Goal: Contribute content

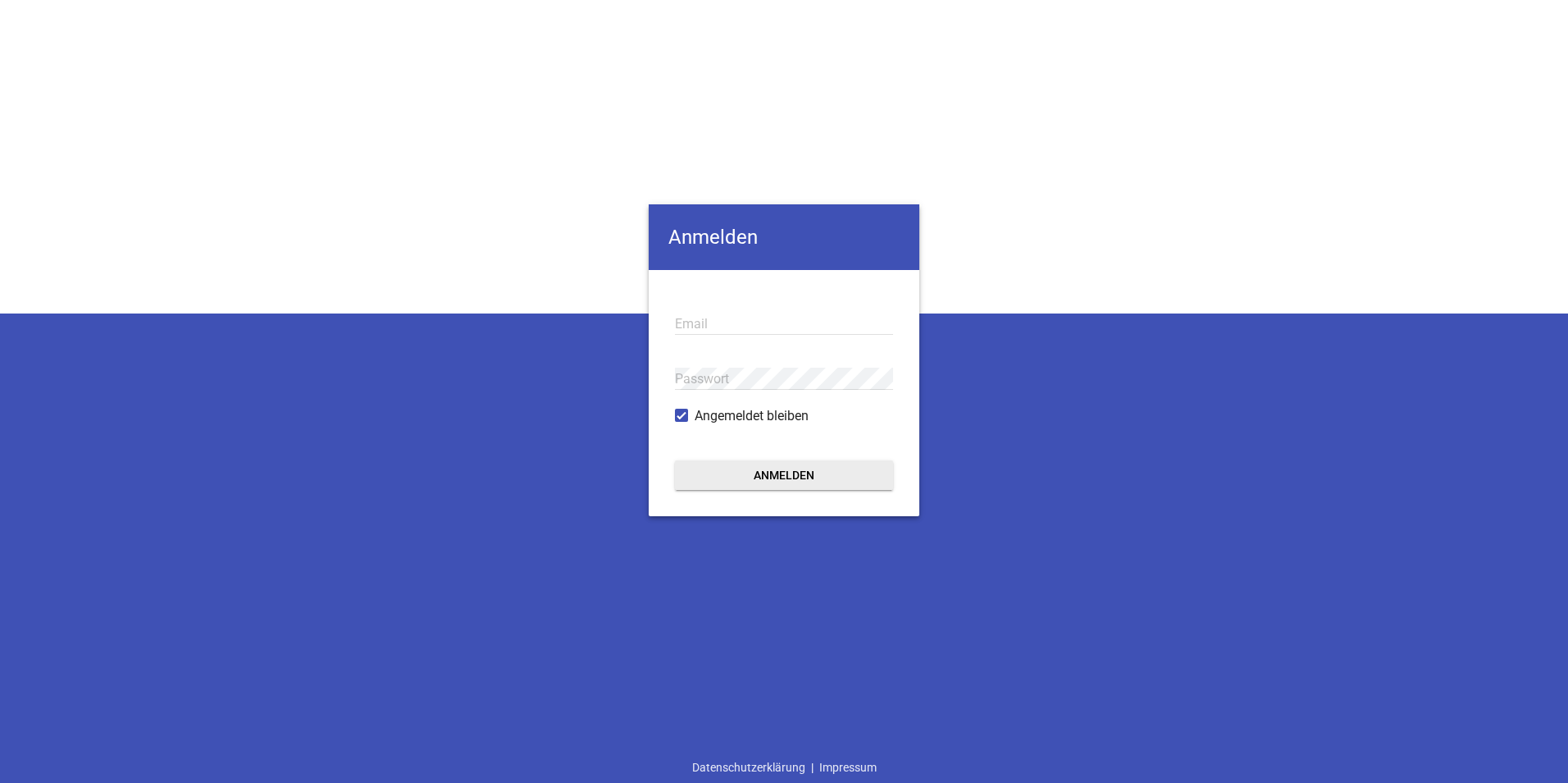
type input "[EMAIL_ADDRESS][DOMAIN_NAME]"
click at [791, 472] on button "Anmelden" at bounding box center [784, 475] width 219 height 30
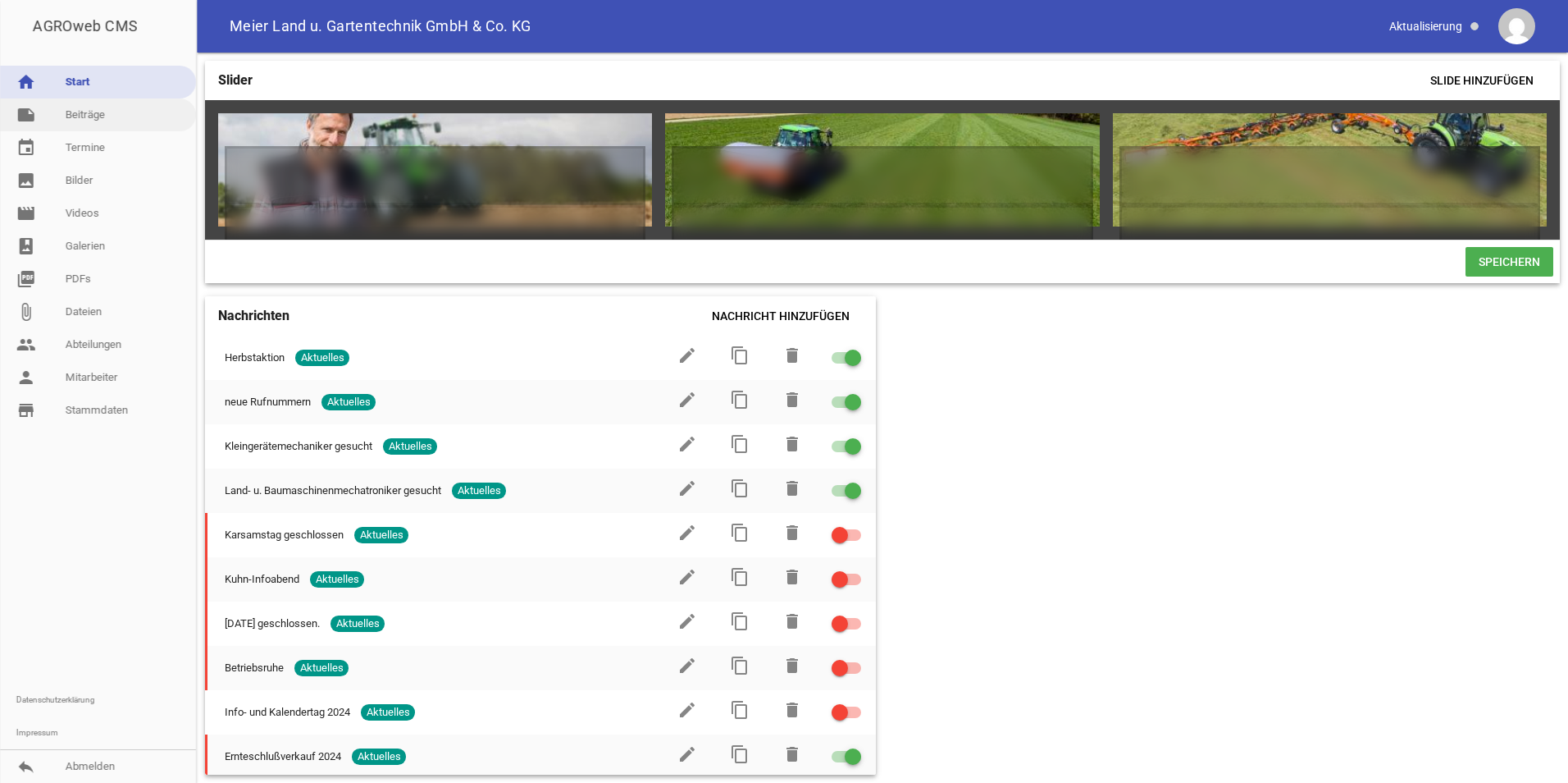
click at [75, 122] on link "note Beiträge" at bounding box center [98, 115] width 196 height 33
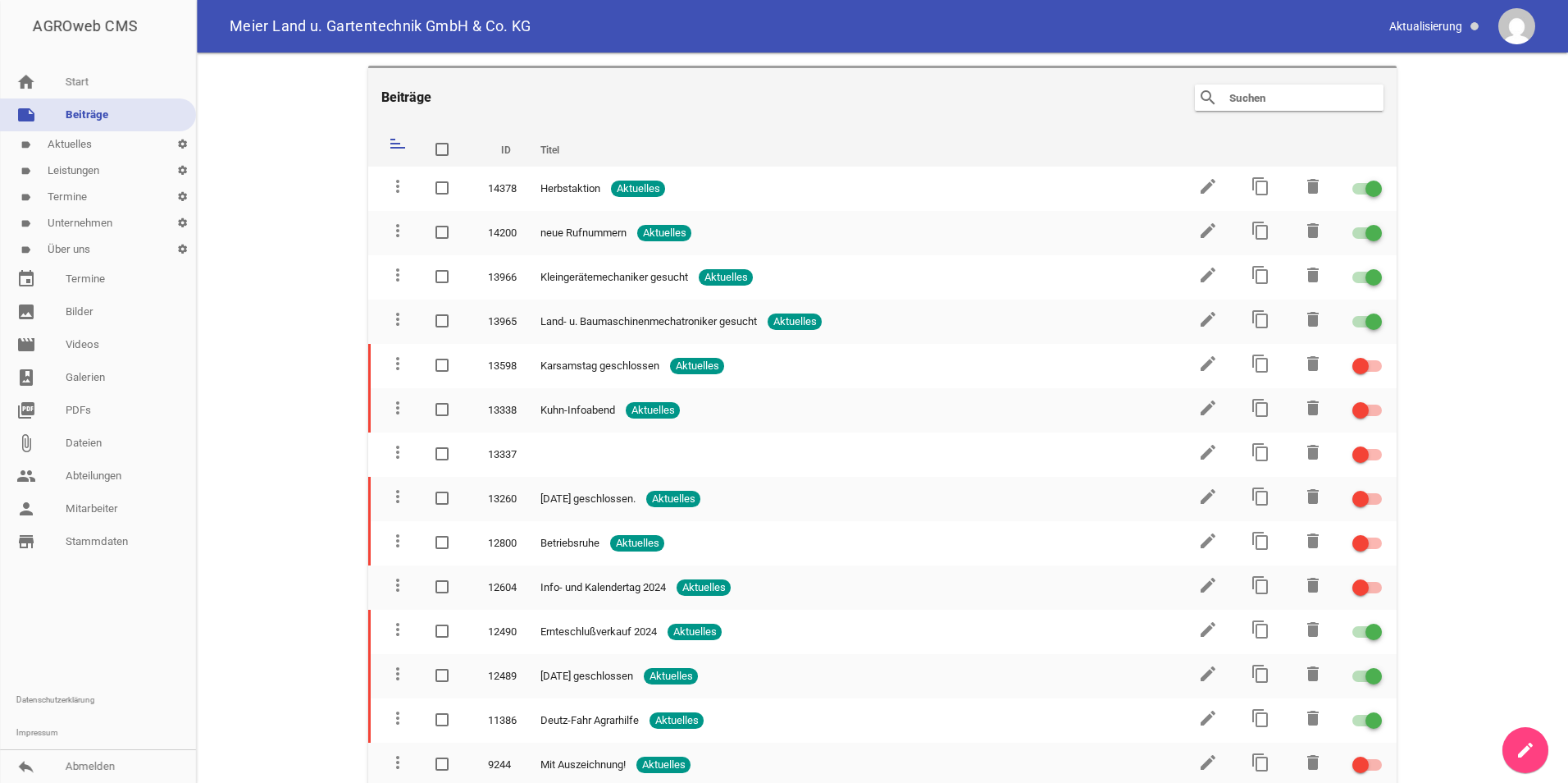
click at [1528, 742] on icon "create" at bounding box center [1526, 749] width 19 height 19
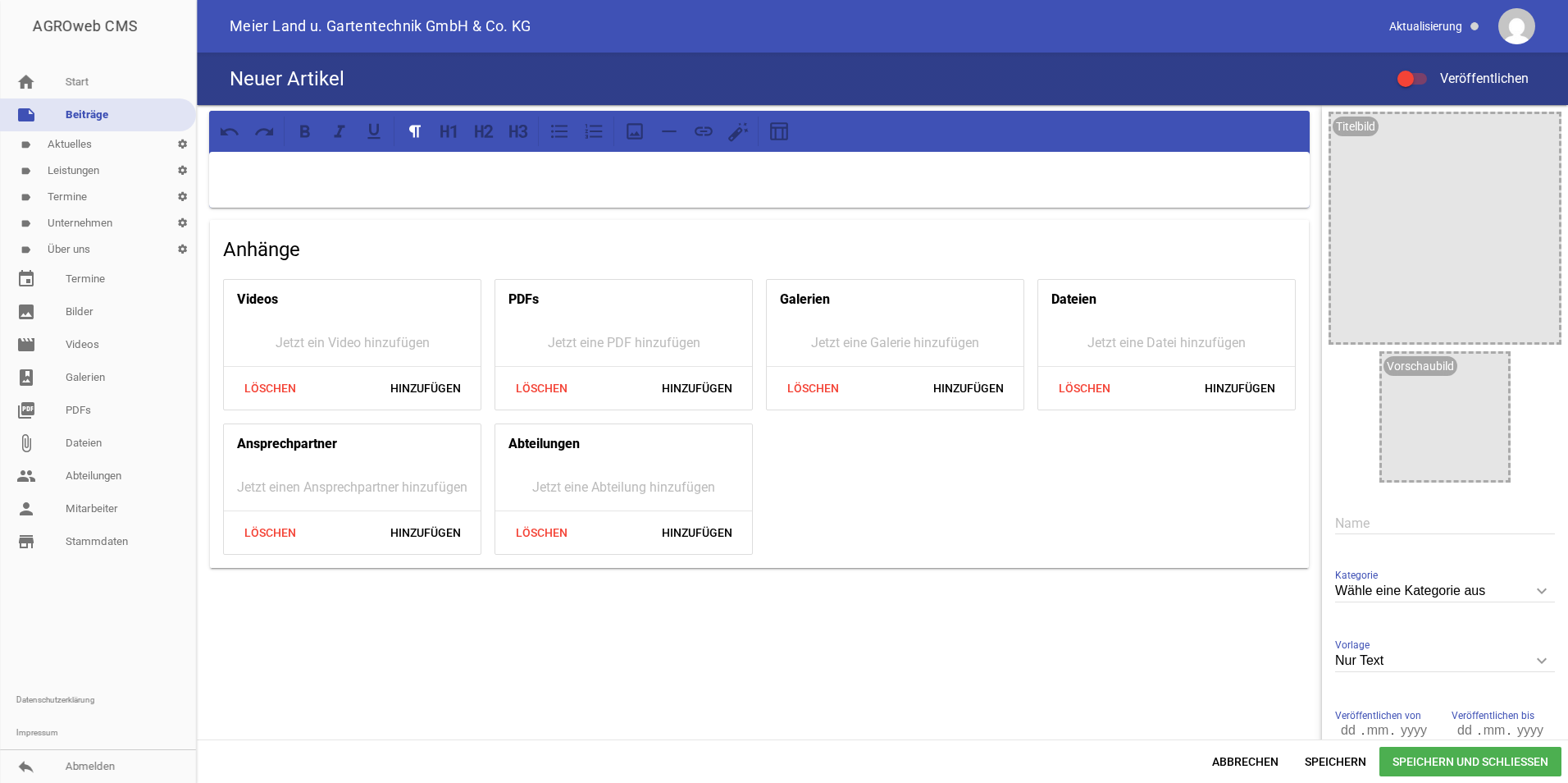
click at [1376, 525] on input "text" at bounding box center [1445, 523] width 219 height 22
type input "S"
type input "Brückentag geschlossen."
click at [327, 196] on div at bounding box center [759, 179] width 1101 height 56
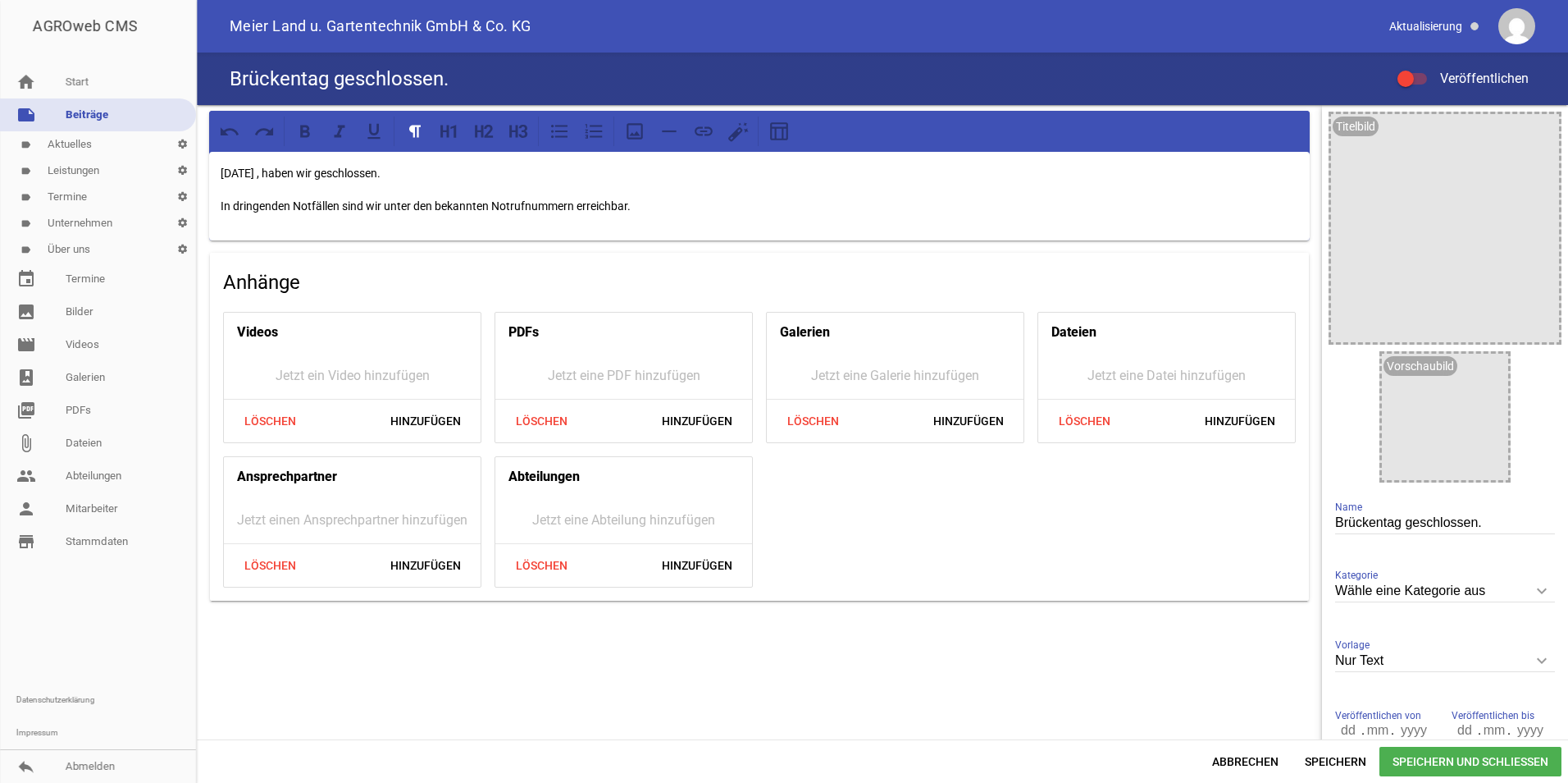
click at [1554, 593] on div "Titelbild image Vorschaubild image Brückentag geschlossen. Name Wähle eine Kate…" at bounding box center [1445, 438] width 246 height 667
click at [1534, 592] on icon "keyboard_arrow_down" at bounding box center [1542, 591] width 26 height 26
click at [1534, 592] on input "Wähle eine Kategorie aus" at bounding box center [1445, 591] width 219 height 22
click at [1376, 667] on li "Aktuelles" at bounding box center [1445, 667] width 219 height 40
type input "Aktuelles"
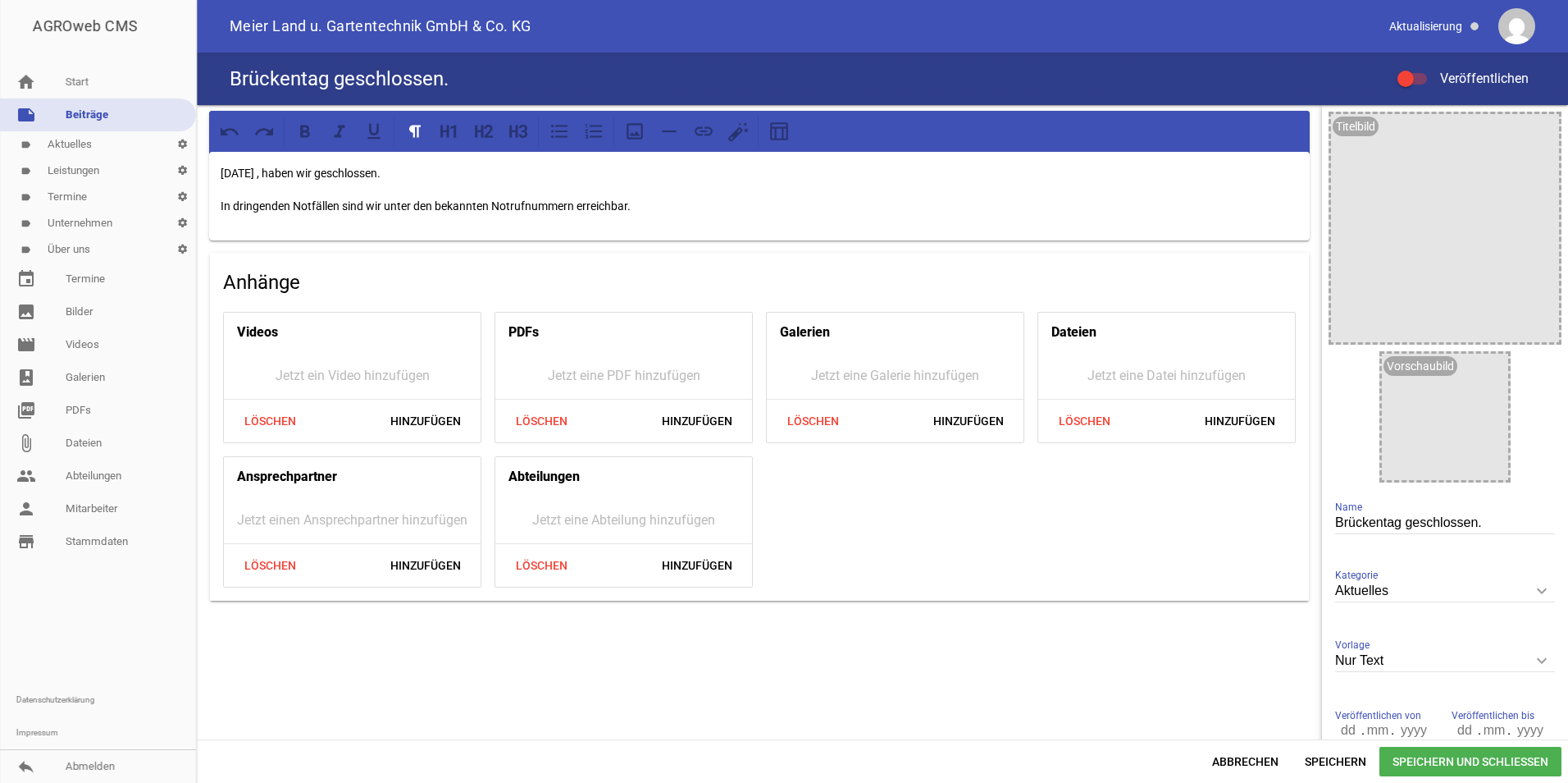
scroll to position [103, 0]
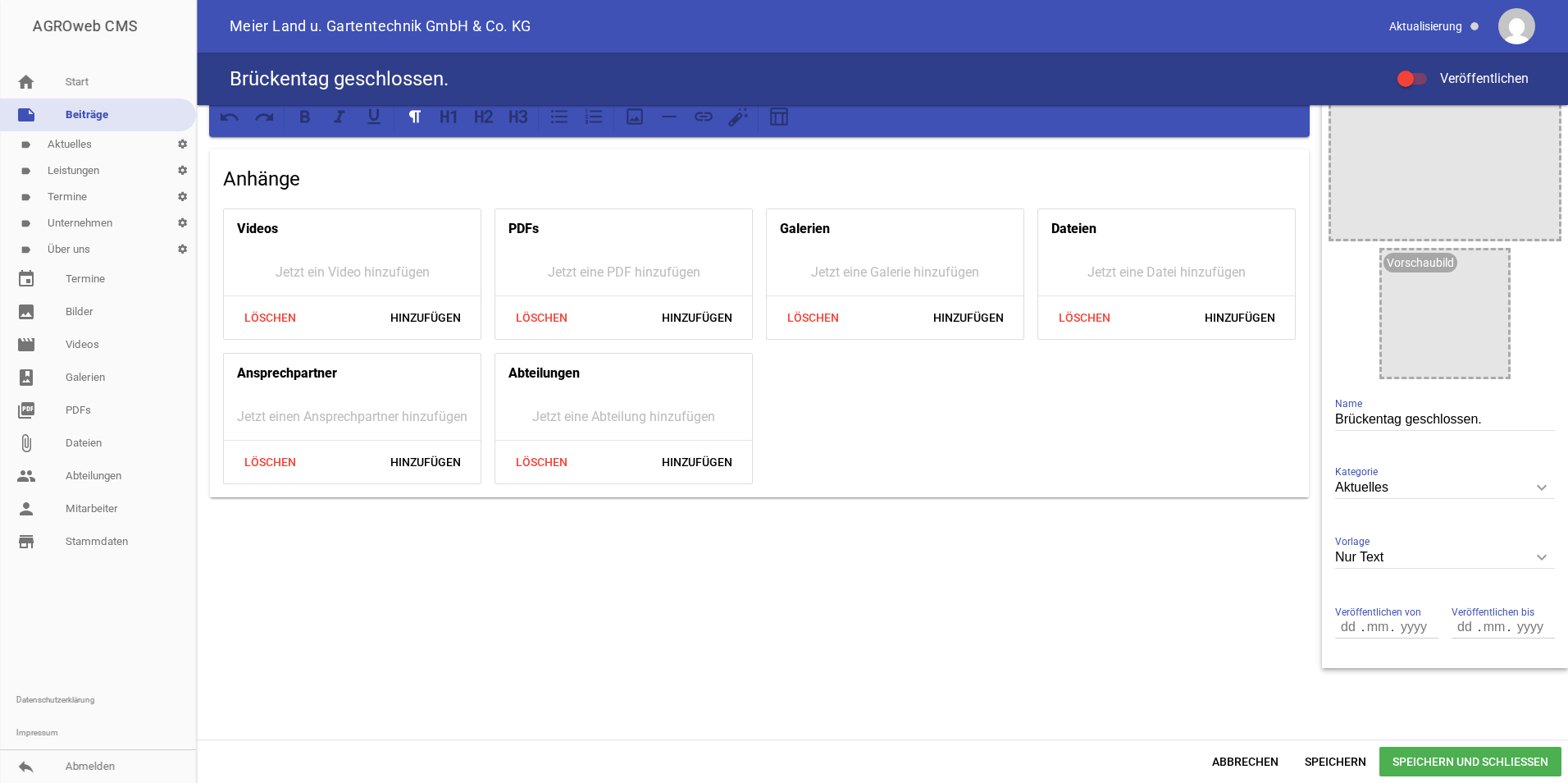
click at [1335, 630] on input "number" at bounding box center [1349, 627] width 28 height 21
type input "30"
type input ".0"
type input "0009"
type input "09"
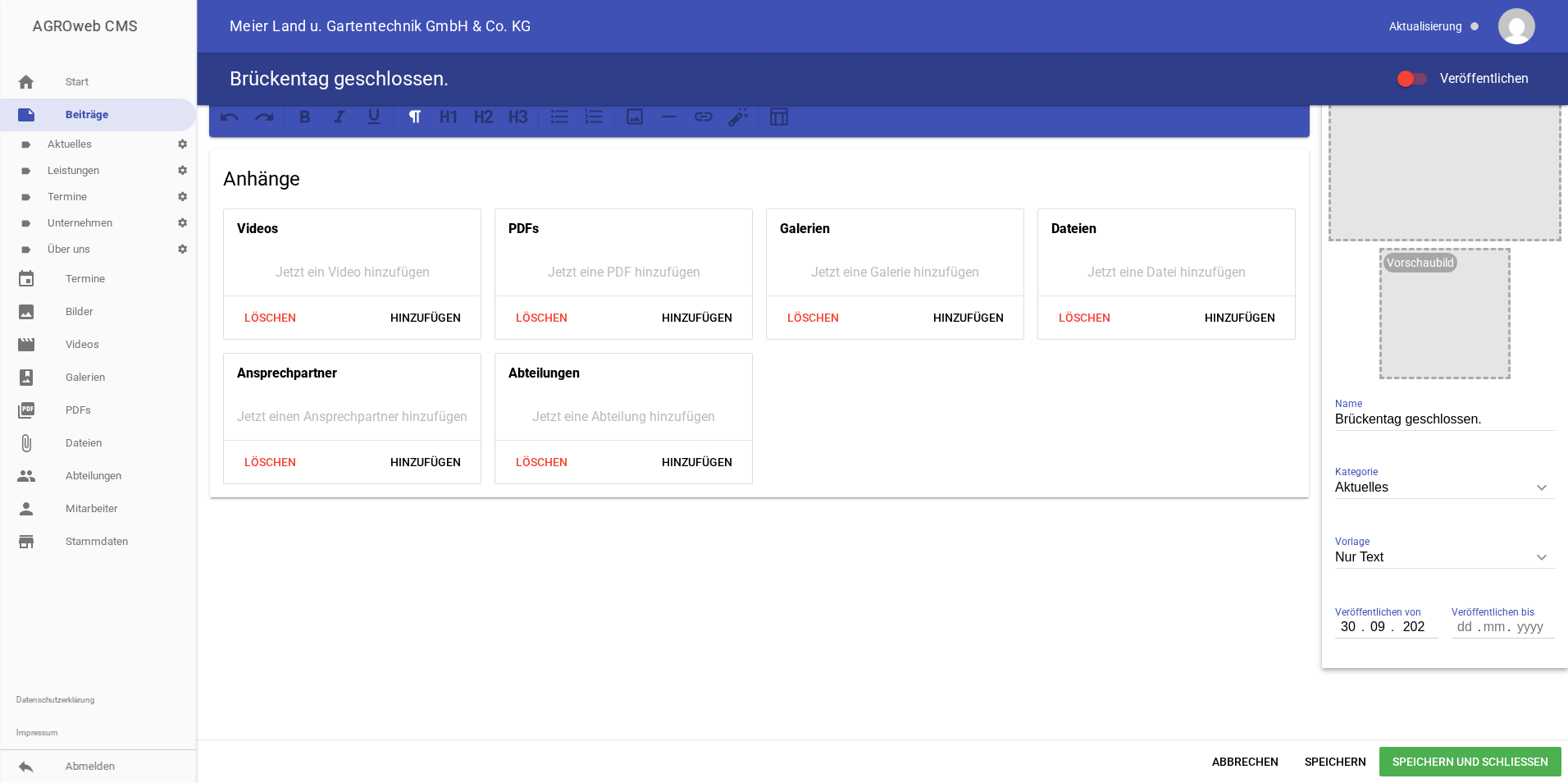
type input "2025"
type input "05"
type input "10"
type input "2025"
click at [1425, 757] on span "Speichern und Schließen" at bounding box center [1470, 762] width 182 height 30
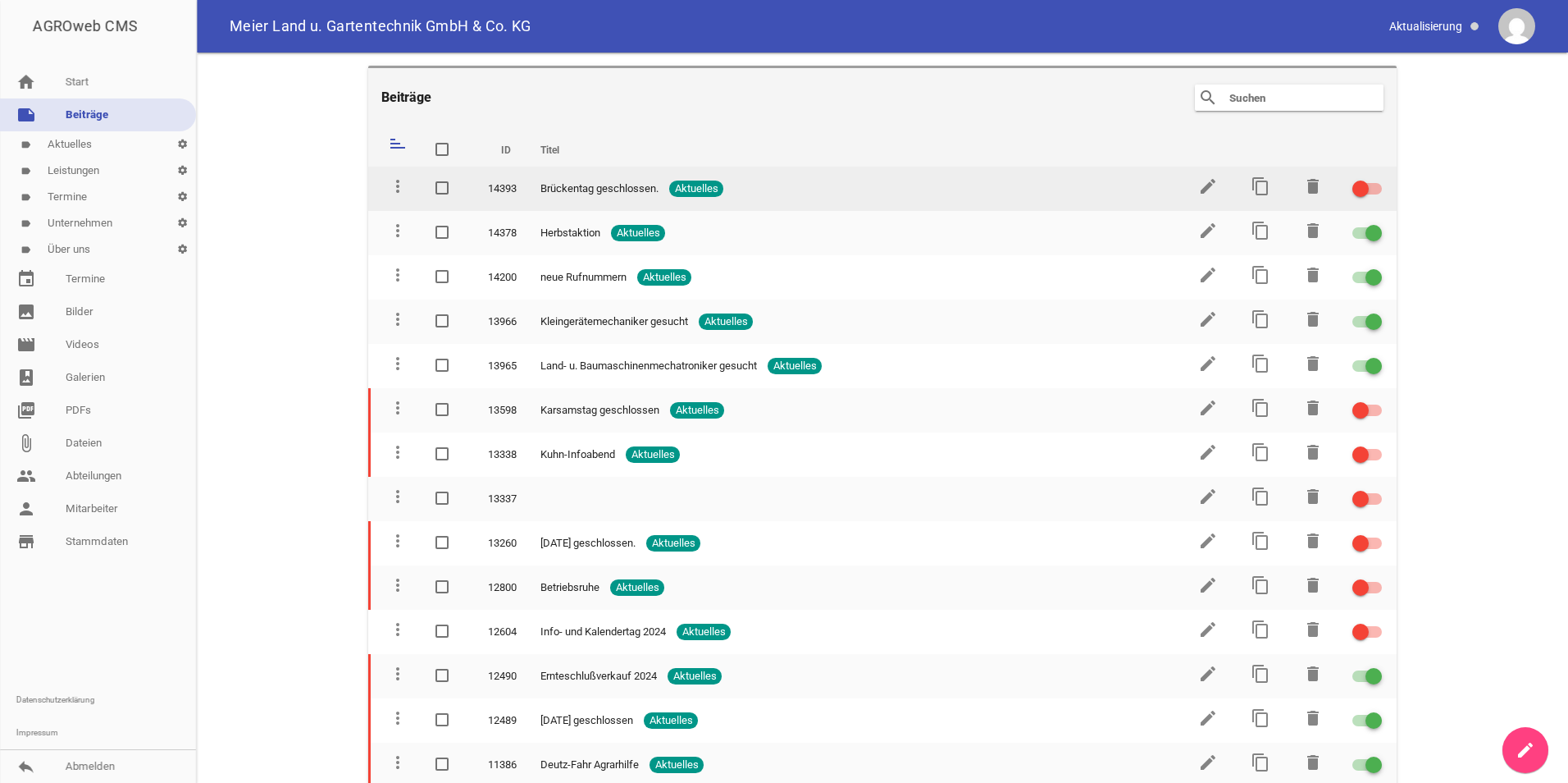
click at [1360, 191] on div at bounding box center [1361, 189] width 17 height 17
click at [1377, 179] on input "checkbox" at bounding box center [1377, 179] width 0 height 0
